Goal: Transaction & Acquisition: Book appointment/travel/reservation

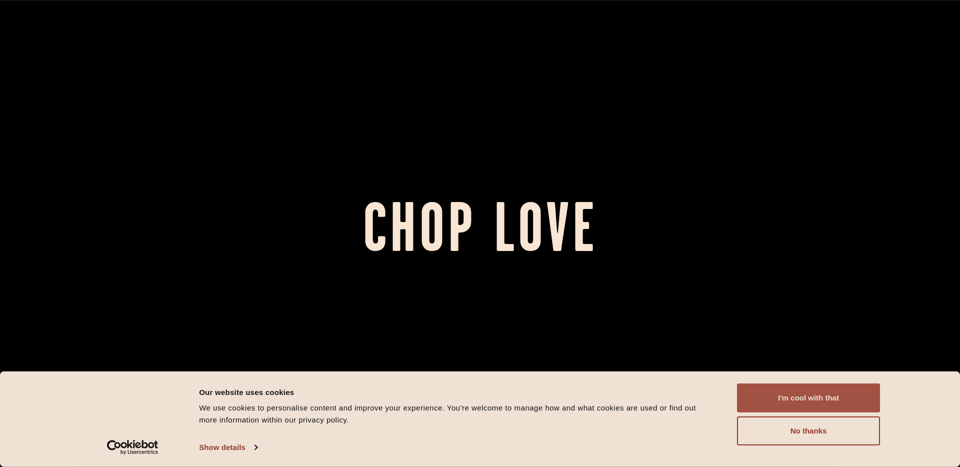
click at [857, 396] on button "I'm cool with that" at bounding box center [808, 398] width 143 height 29
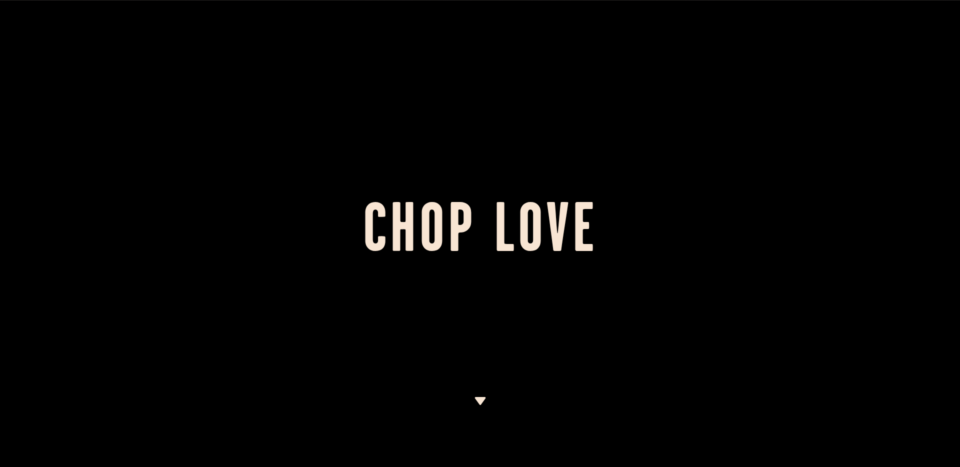
click at [486, 398] on div at bounding box center [480, 233] width 960 height 467
click at [479, 399] on img at bounding box center [480, 401] width 13 height 8
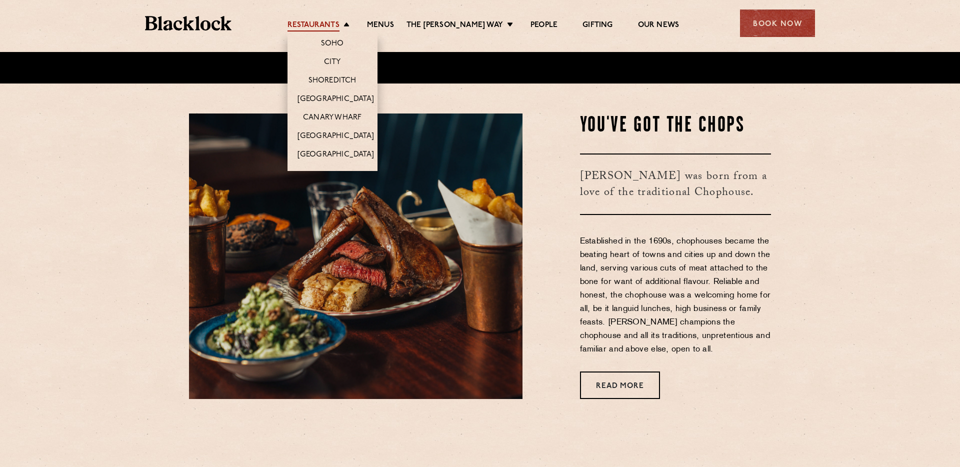
scroll to position [385, 0]
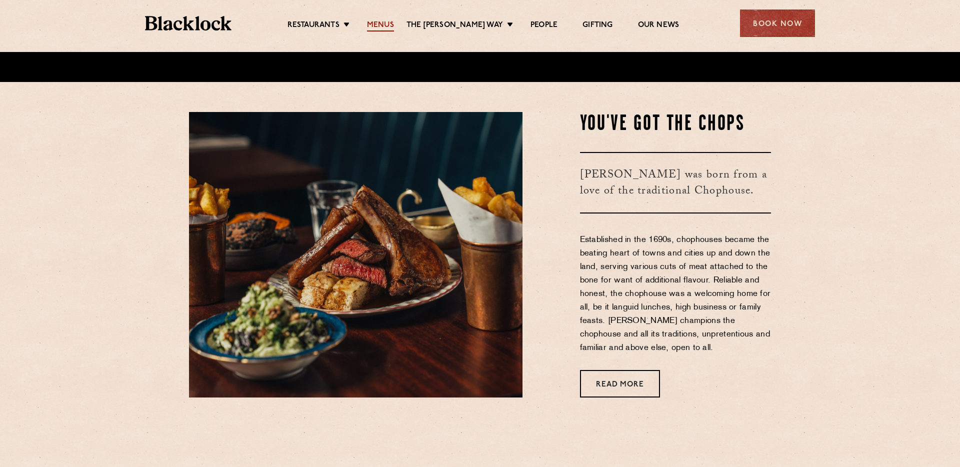
click at [392, 24] on link "Menus" at bounding box center [380, 26] width 27 height 11
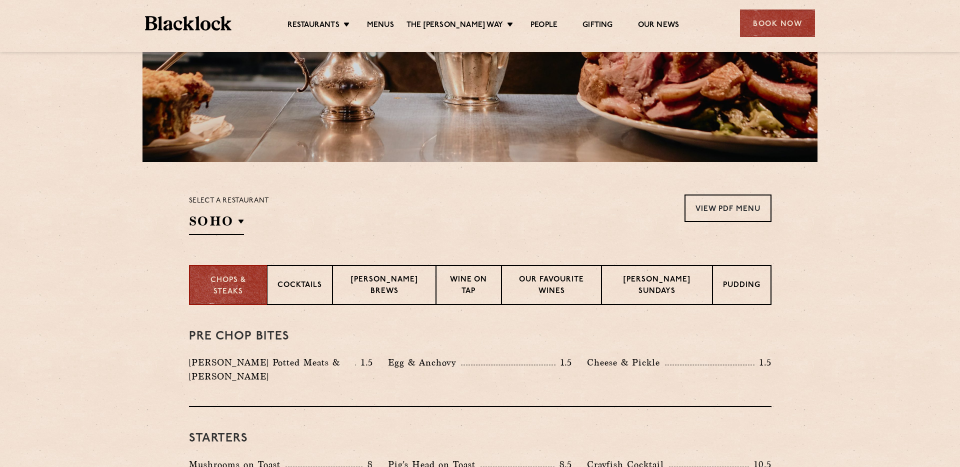
scroll to position [198, 0]
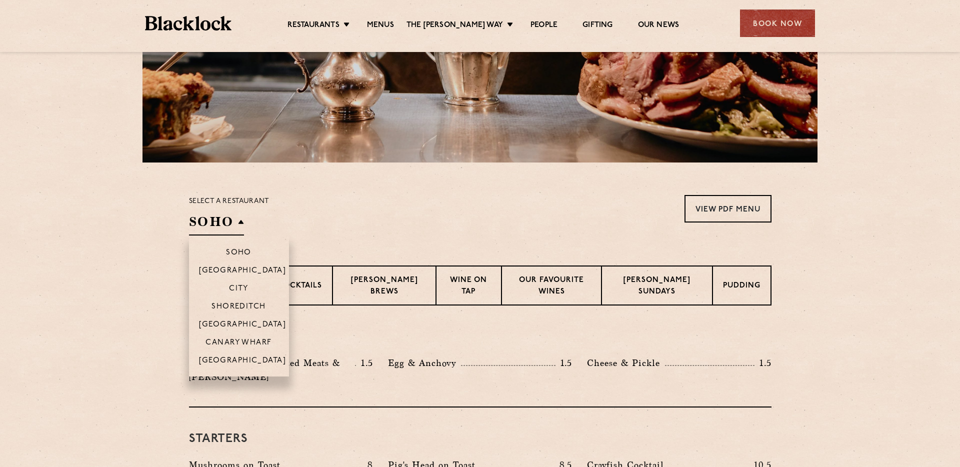
click at [227, 214] on h2 "SOHO" at bounding box center [216, 224] width 55 height 23
click at [250, 290] on li "City" at bounding box center [239, 288] width 100 height 18
click at [234, 222] on h2 "City" at bounding box center [213, 224] width 48 height 23
click at [248, 286] on p "City" at bounding box center [239, 290] width 20 height 10
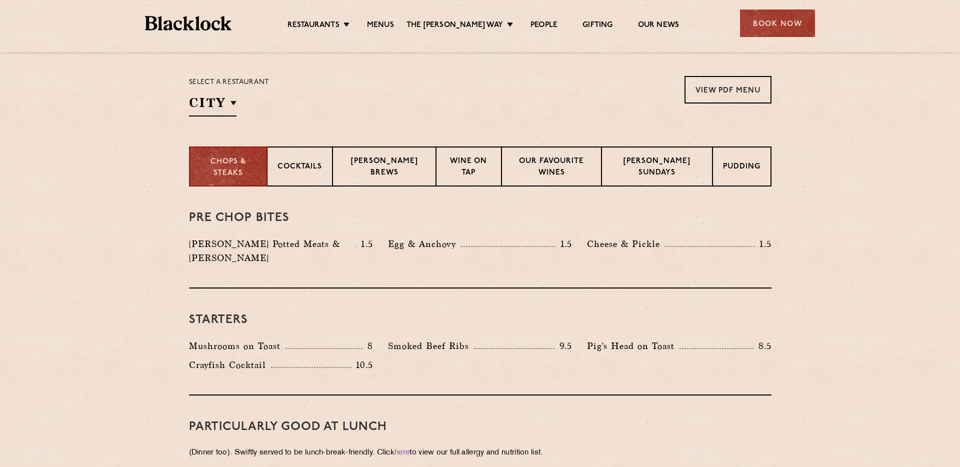
scroll to position [309, 0]
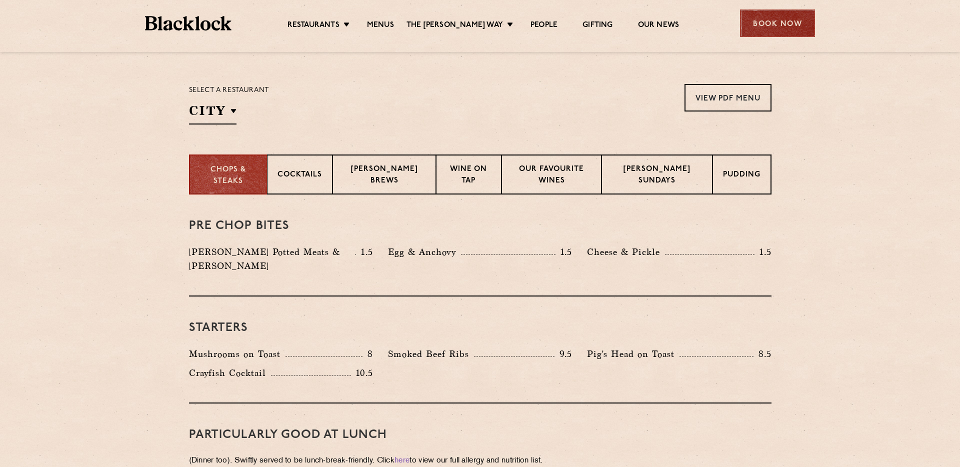
click at [751, 29] on div "Book Now" at bounding box center [777, 24] width 75 height 28
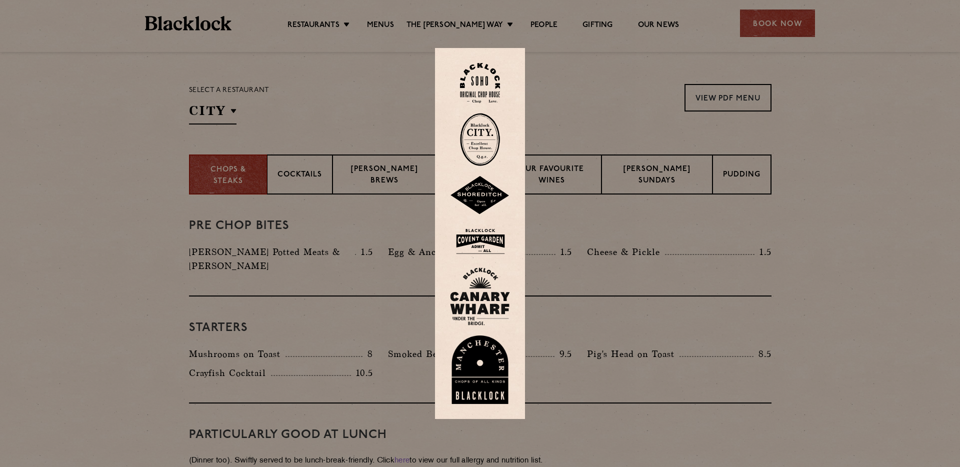
click at [469, 148] on img at bounding box center [480, 139] width 40 height 53
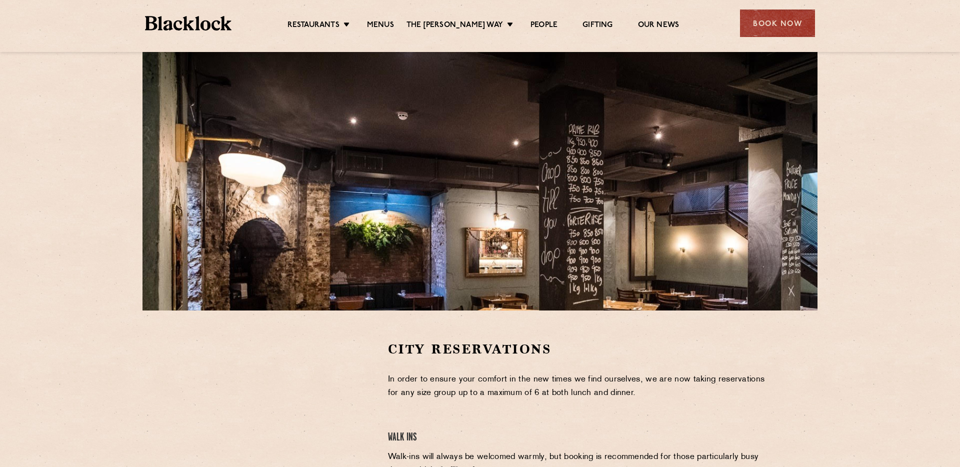
scroll to position [34, 0]
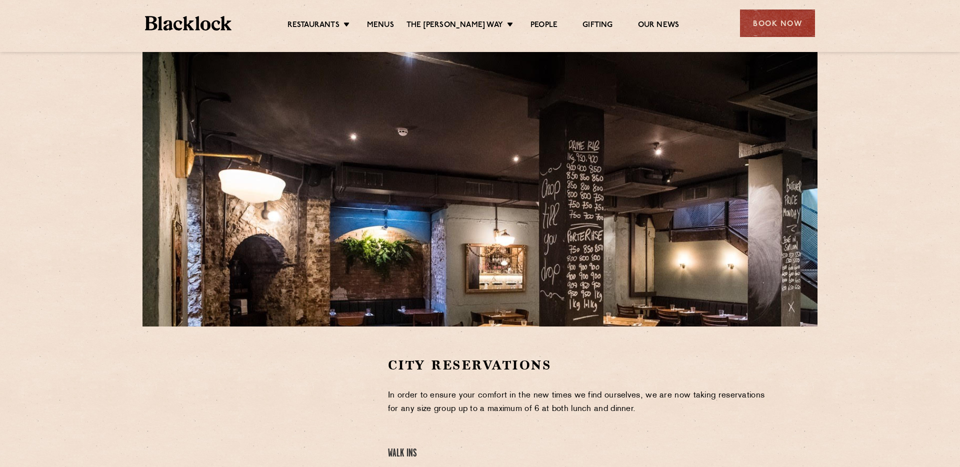
click at [340, 14] on div "Restaurants Soho City Shoreditch Covent Garden Canary Wharf Manchester Birmingh…" at bounding box center [480, 22] width 700 height 45
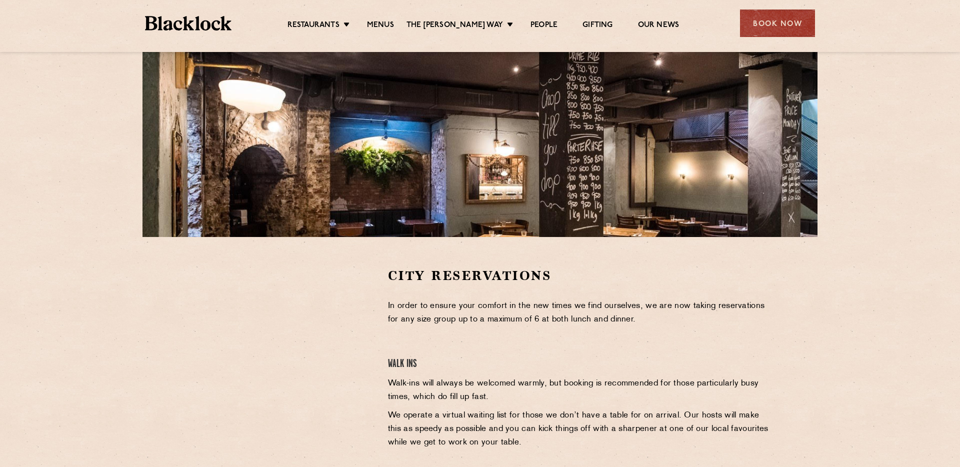
scroll to position [0, 0]
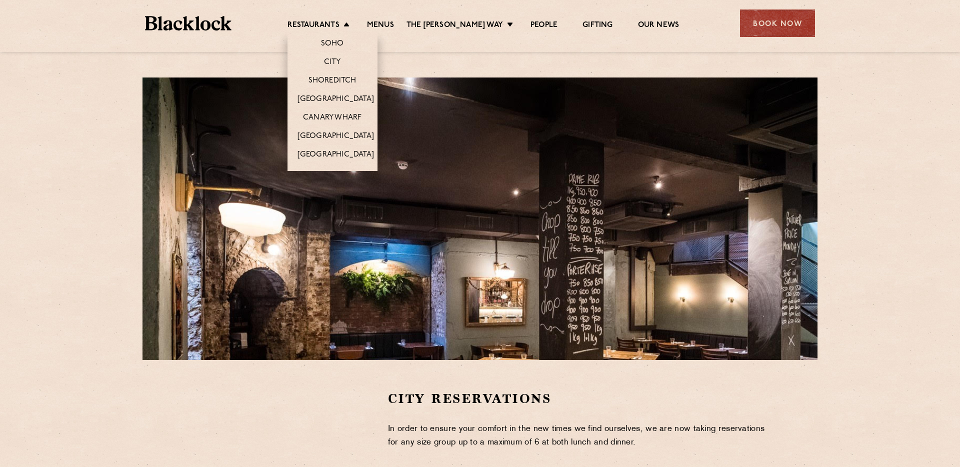
click at [357, 90] on li "[GEOGRAPHIC_DATA]" at bounding box center [333, 99] width 90 height 19
click at [357, 99] on link "[GEOGRAPHIC_DATA]" at bounding box center [336, 100] width 77 height 11
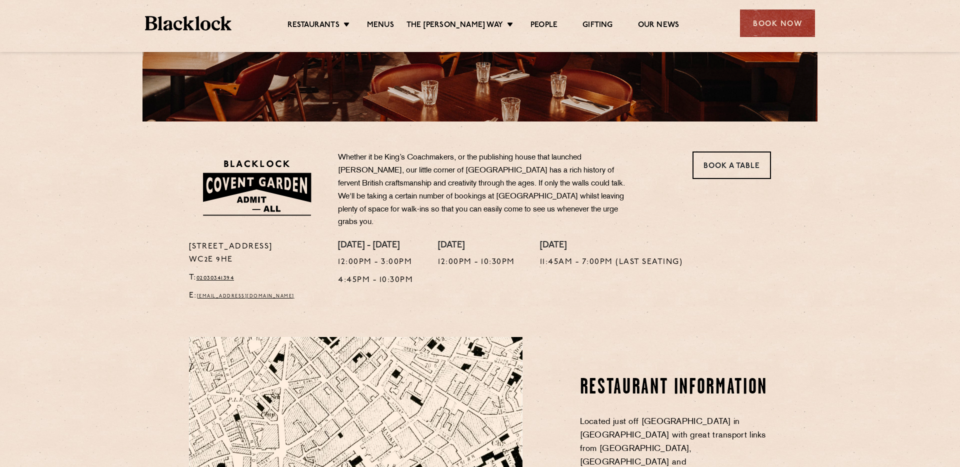
scroll to position [239, 0]
click at [752, 170] on link "Book a Table" at bounding box center [732, 165] width 79 height 28
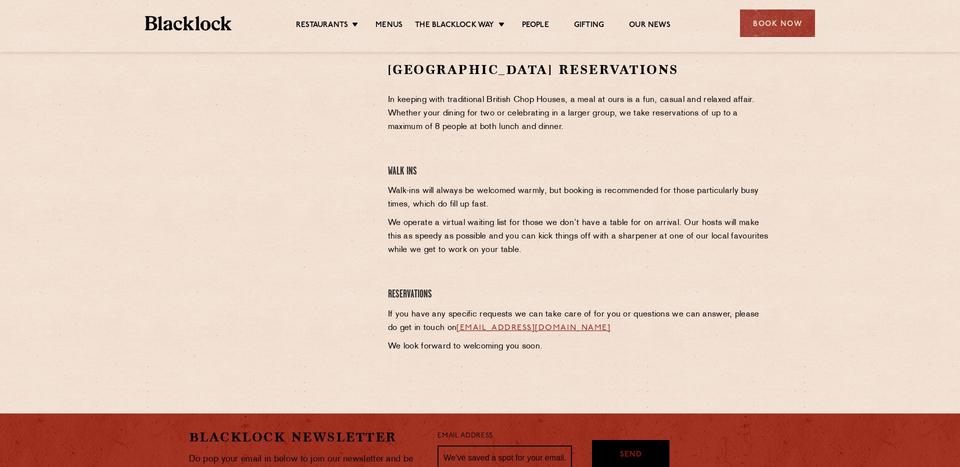
scroll to position [347, 0]
